Goal: Information Seeking & Learning: Learn about a topic

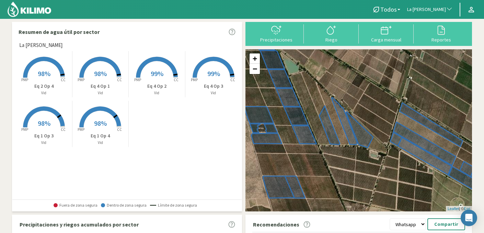
click at [164, 72] on rect at bounding box center [156, 78] width 55 height 55
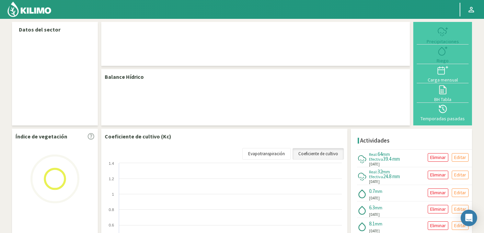
select select "141: Object"
select select "4: Object"
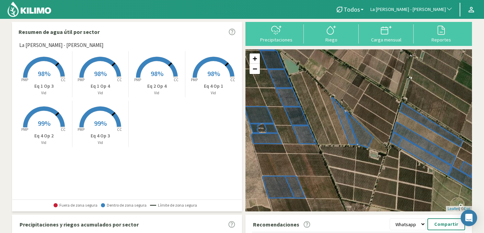
click at [52, 73] on rect at bounding box center [43, 78] width 55 height 55
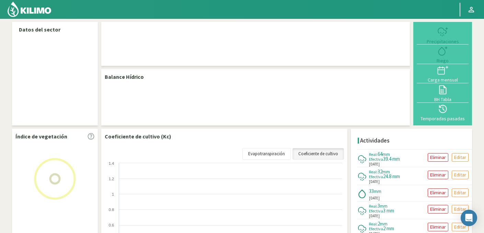
select select "141: Object"
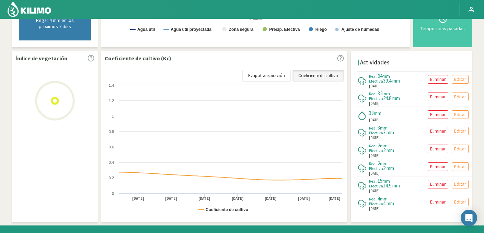
scroll to position [211, 0]
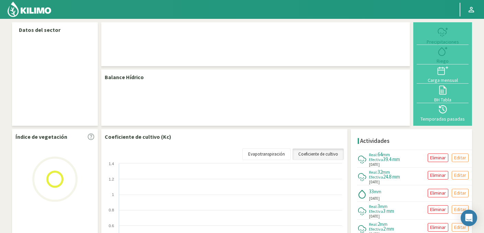
select select "141: Object"
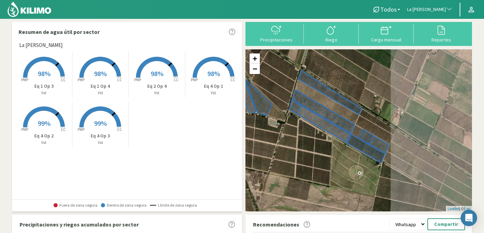
drag, startPoint x: 369, startPoint y: 176, endPoint x: 268, endPoint y: 146, distance: 105.8
click at [268, 146] on div "+ − Leaflet | © Esri" at bounding box center [358, 130] width 227 height 162
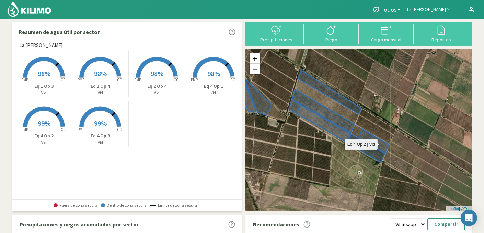
click at [294, 107] on icon at bounding box center [339, 127] width 100 height 54
click at [53, 122] on rect at bounding box center [43, 128] width 55 height 55
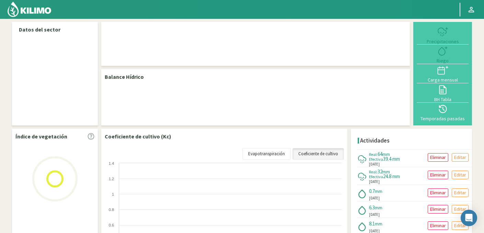
select select "141: Object"
select select "4: Object"
select select "141: Object"
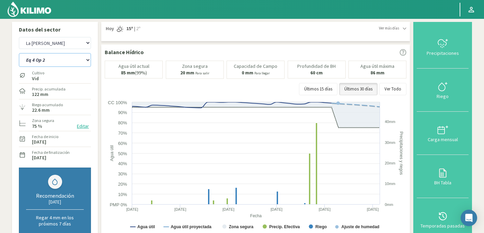
click at [47, 58] on select "Eq 1 Op 3 Eq 1 Op 4 Eq 2 Op 4 Eq 4 Op 1 Eq 4 Op 2 Eq 4 Op 3" at bounding box center [55, 60] width 72 height 14
click at [19, 53] on select "Eq 1 Op 3 Eq 1 Op 4 Eq 2 Op 4 Eq 4 Op 1 Eq 4 Op 2 Eq 4 Op 3" at bounding box center [55, 60] width 72 height 14
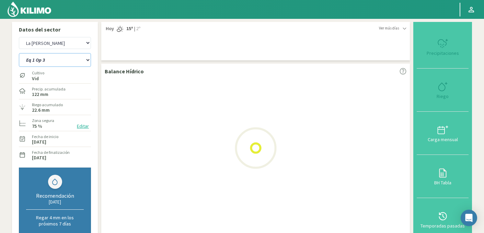
select select "4: Object"
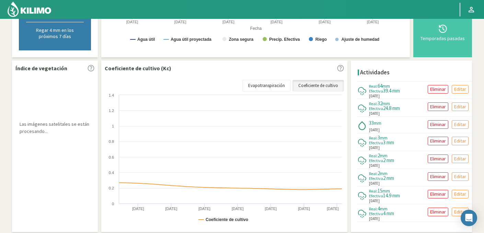
scroll to position [211, 0]
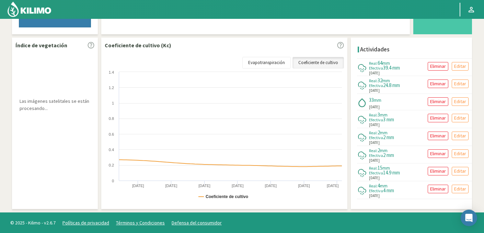
select select "420: Object"
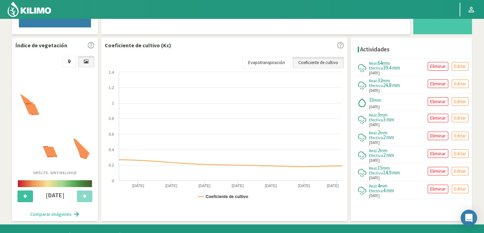
click at [25, 198] on icon at bounding box center [25, 196] width 4 height 4
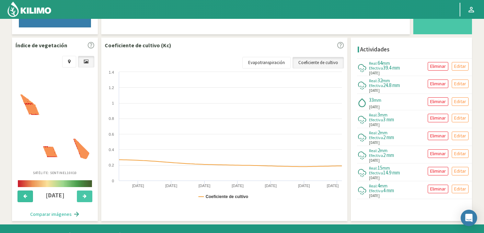
click at [25, 198] on icon at bounding box center [25, 196] width 4 height 4
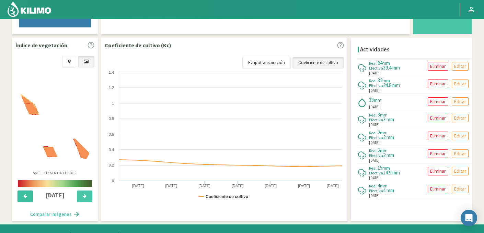
click at [25, 198] on icon at bounding box center [25, 196] width 4 height 4
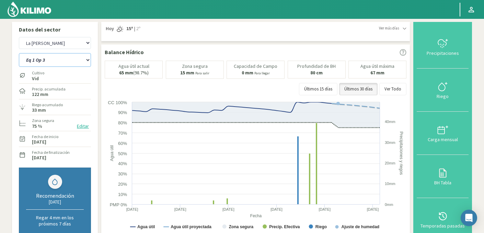
click at [47, 65] on select "Eq 1 Op 3 Eq 1 Op 4 Eq 2 Op 4 Eq 4 Op 1 Eq 4 Op 2 Eq 4 Op 3" at bounding box center [55, 60] width 72 height 14
click at [19, 53] on select "Eq 1 Op 3 Eq 1 Op 4 Eq 2 Op 4 Eq 4 Op 1 Eq 4 Op 2 Eq 4 Op 3" at bounding box center [55, 60] width 72 height 14
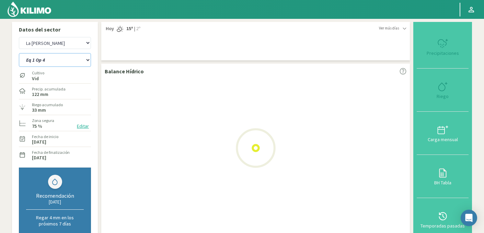
select select "6: Object"
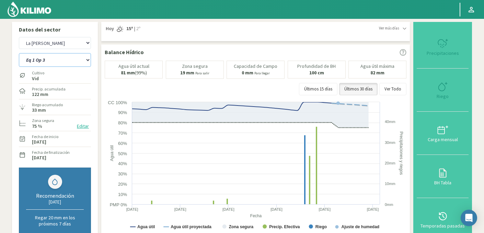
select select "699: Object"
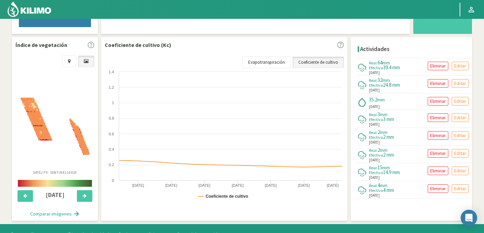
scroll to position [211, 0]
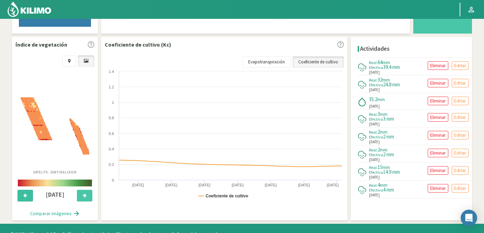
click at [28, 194] on button at bounding box center [25, 196] width 15 height 12
click at [88, 192] on button at bounding box center [84, 196] width 15 height 12
click at [87, 195] on button at bounding box center [84, 196] width 15 height 12
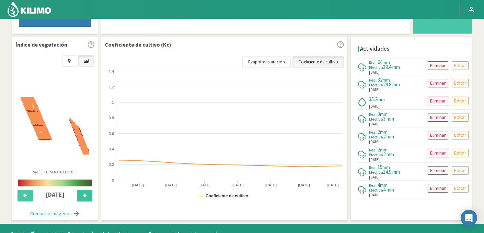
click at [87, 195] on button at bounding box center [84, 196] width 15 height 12
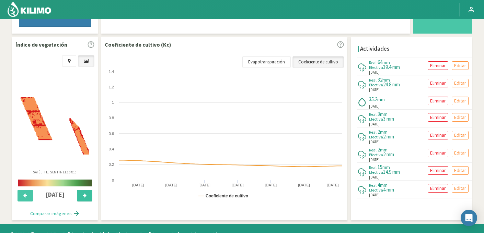
click at [87, 195] on button at bounding box center [84, 196] width 15 height 12
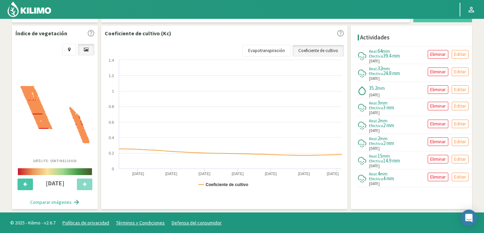
scroll to position [0, 0]
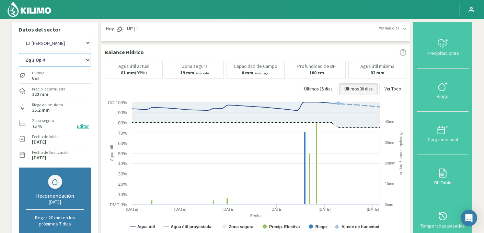
click at [64, 58] on select "Eq 1 Op 3 Eq 1 Op 4 Eq 2 Op 4 Eq 4 Op 1 Eq 4 Op 2 Eq 4 Op 3" at bounding box center [55, 60] width 72 height 14
click at [19, 53] on select "Eq 1 Op 3 Eq 1 Op 4 Eq 2 Op 4 Eq 4 Op 1 Eq 4 Op 2 Eq 4 Op 3" at bounding box center [55, 60] width 72 height 14
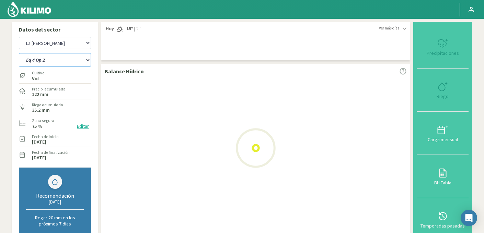
select select "13: Object"
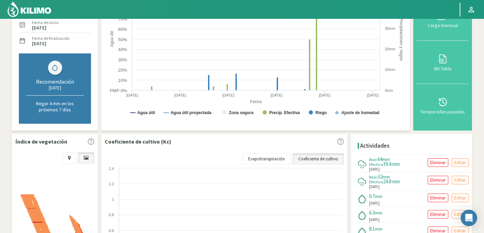
select select "978: Object"
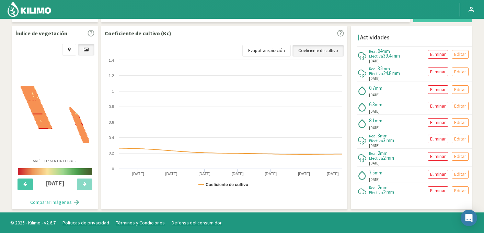
select select "22: Object"
